Goal: Find specific page/section: Find specific page/section

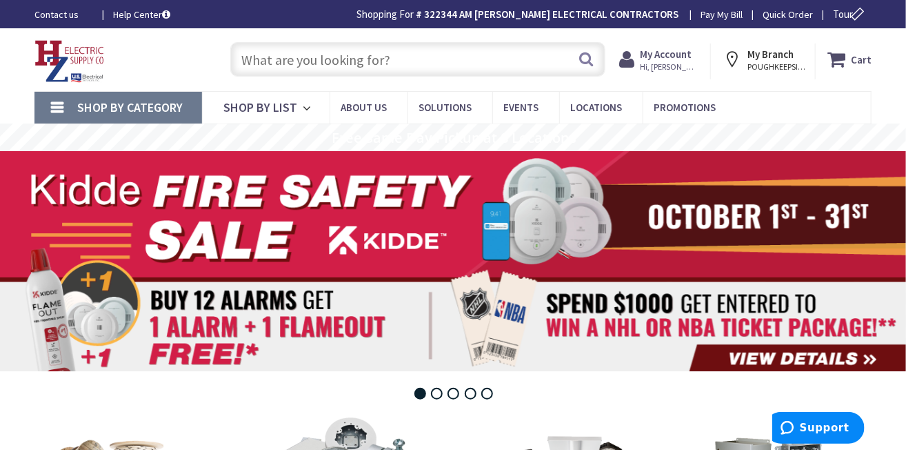
click at [285, 54] on input "text" at bounding box center [418, 59] width 376 height 34
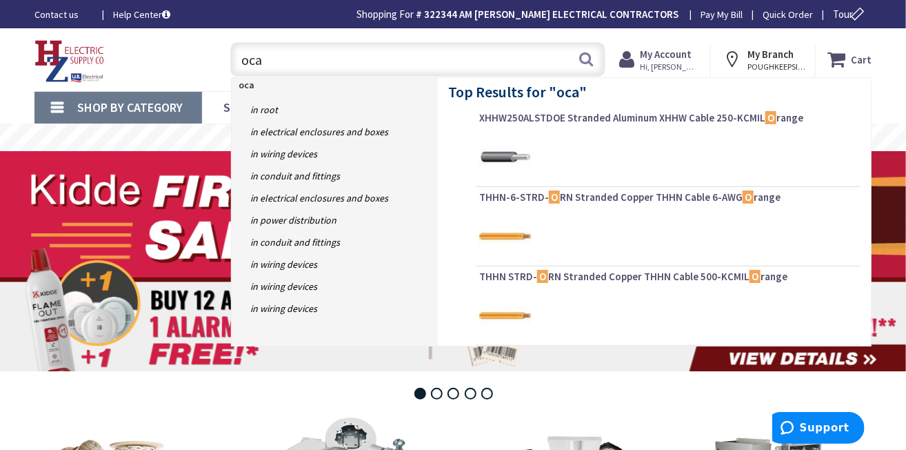
type input "ocal"
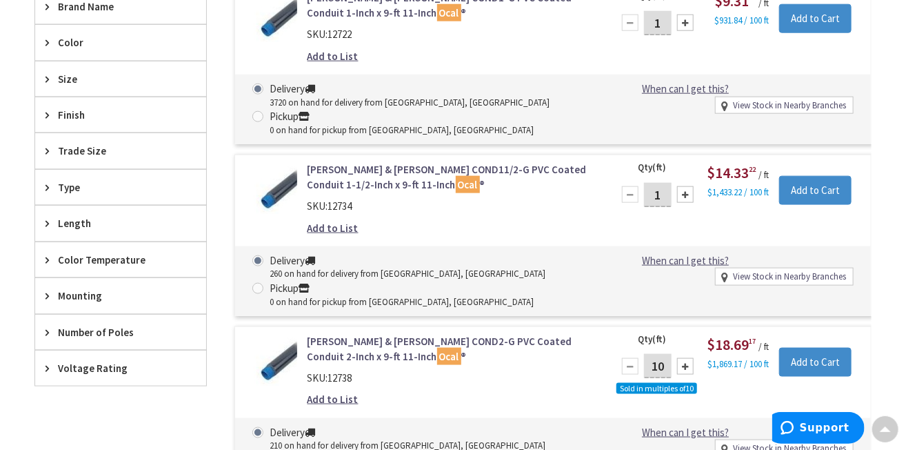
scroll to position [663, 0]
